Goal: Task Accomplishment & Management: Manage account settings

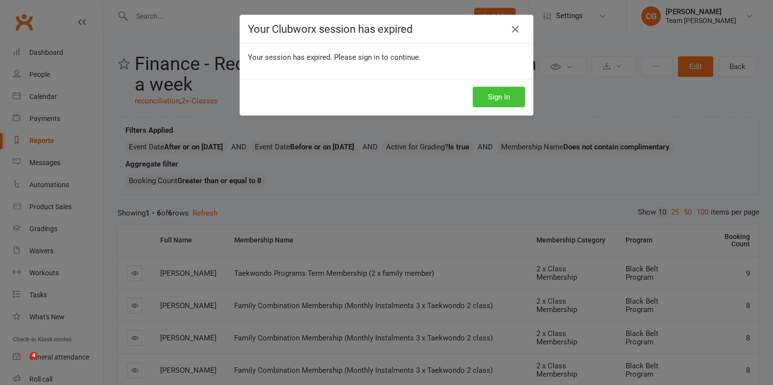
click at [491, 97] on button "Sign In" at bounding box center [499, 97] width 52 height 21
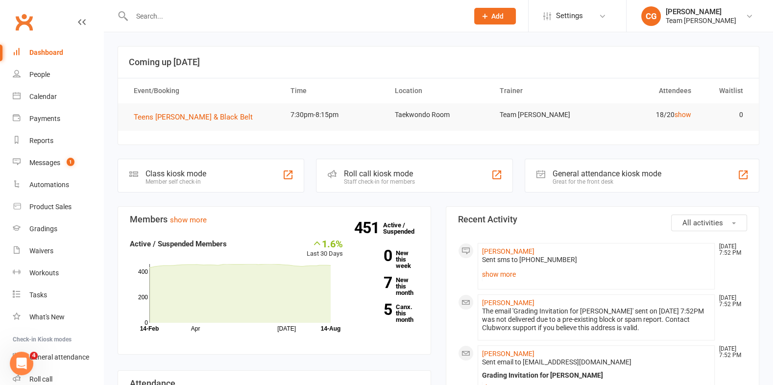
click at [209, 12] on input "text" at bounding box center [295, 16] width 333 height 14
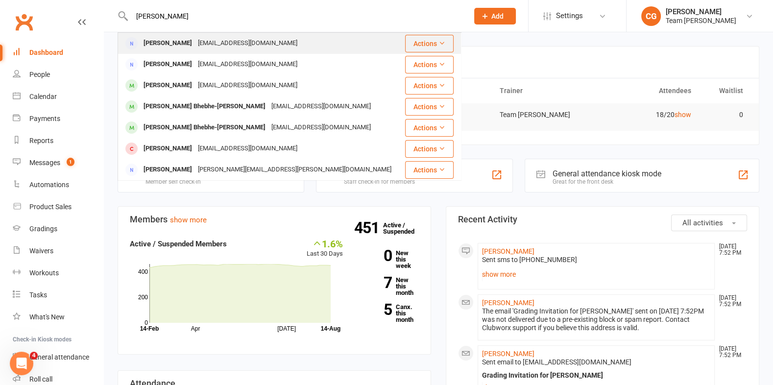
type input "[PERSON_NAME]"
click at [201, 42] on div "[EMAIL_ADDRESS][DOMAIN_NAME]" at bounding box center [247, 43] width 105 height 14
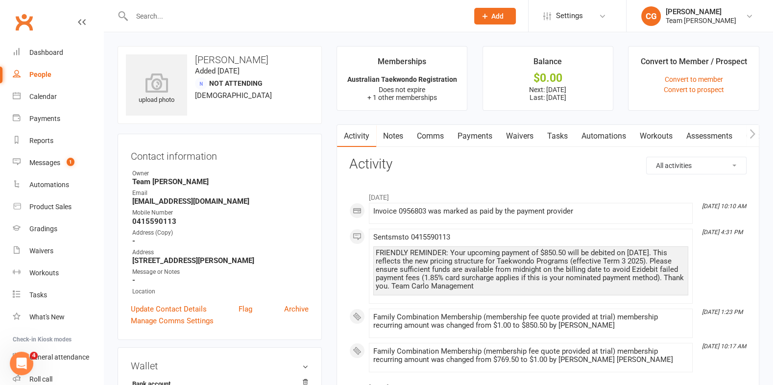
click at [477, 131] on link "Payments" at bounding box center [475, 136] width 49 height 23
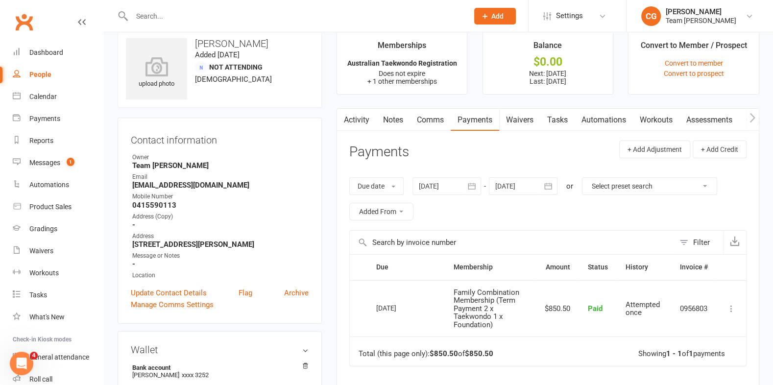
scroll to position [17, 0]
click at [464, 182] on button "button" at bounding box center [473, 185] width 18 height 18
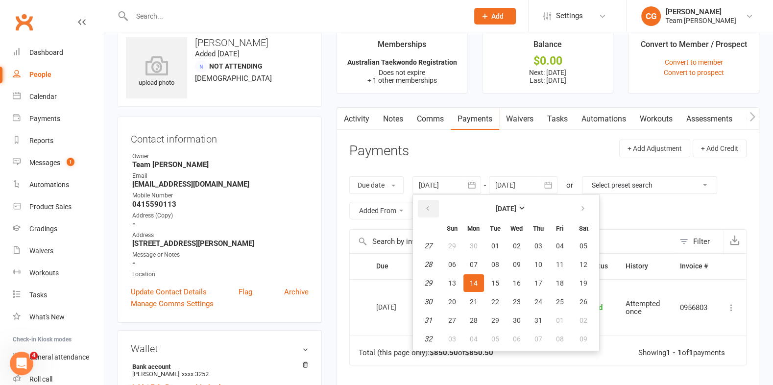
click at [428, 201] on button "button" at bounding box center [428, 209] width 21 height 18
click at [462, 272] on table "[DATE] Sun Mon Tue Wed Thu Fri Sat 14 30 31 01 02 03 04 05 15 06 07 08 09 10 11…" at bounding box center [506, 273] width 182 height 152
click at [466, 256] on button "07" at bounding box center [474, 265] width 21 height 18
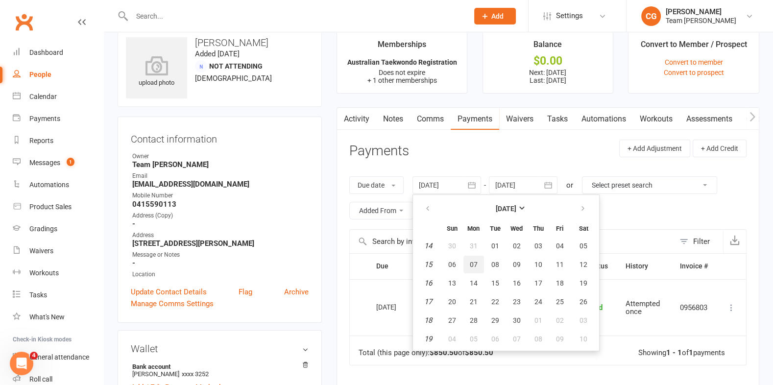
type input "[DATE]"
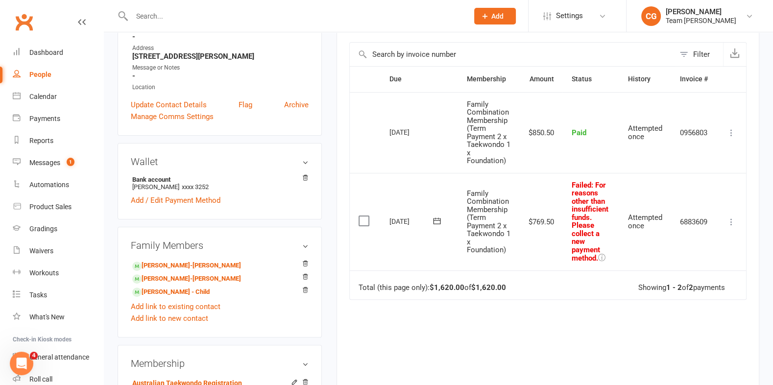
scroll to position [254, 0]
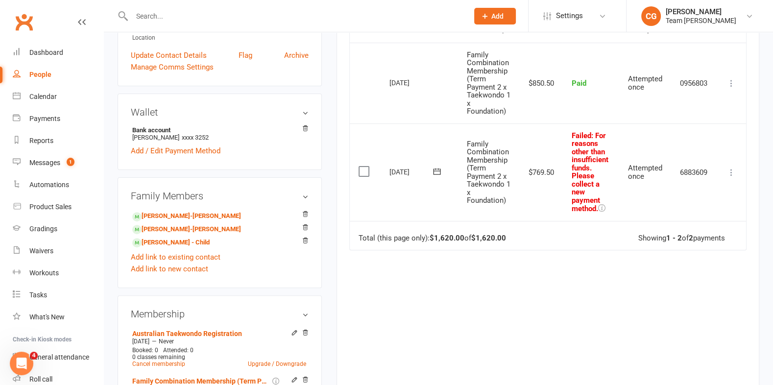
click at [735, 172] on icon at bounding box center [732, 173] width 10 height 10
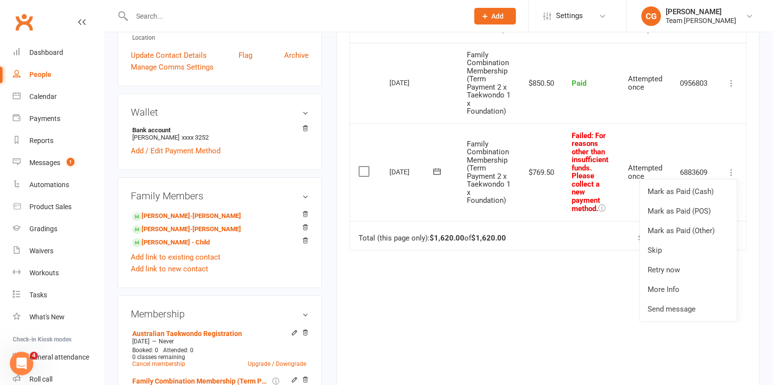
click at [437, 168] on icon at bounding box center [437, 172] width 10 height 10
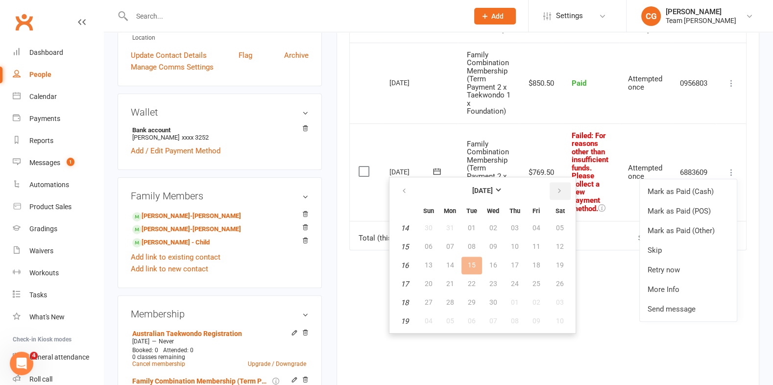
click at [561, 190] on button "button" at bounding box center [560, 191] width 21 height 18
click at [534, 264] on span "15" at bounding box center [537, 265] width 8 height 8
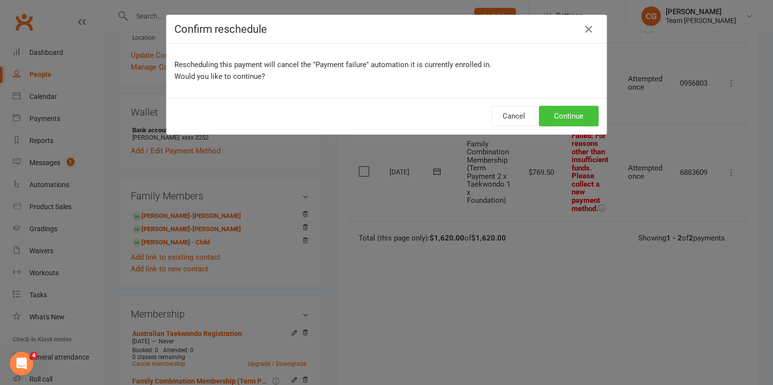
click at [582, 120] on button "Continue" at bounding box center [569, 116] width 60 height 21
